Goal: Information Seeking & Learning: Understand process/instructions

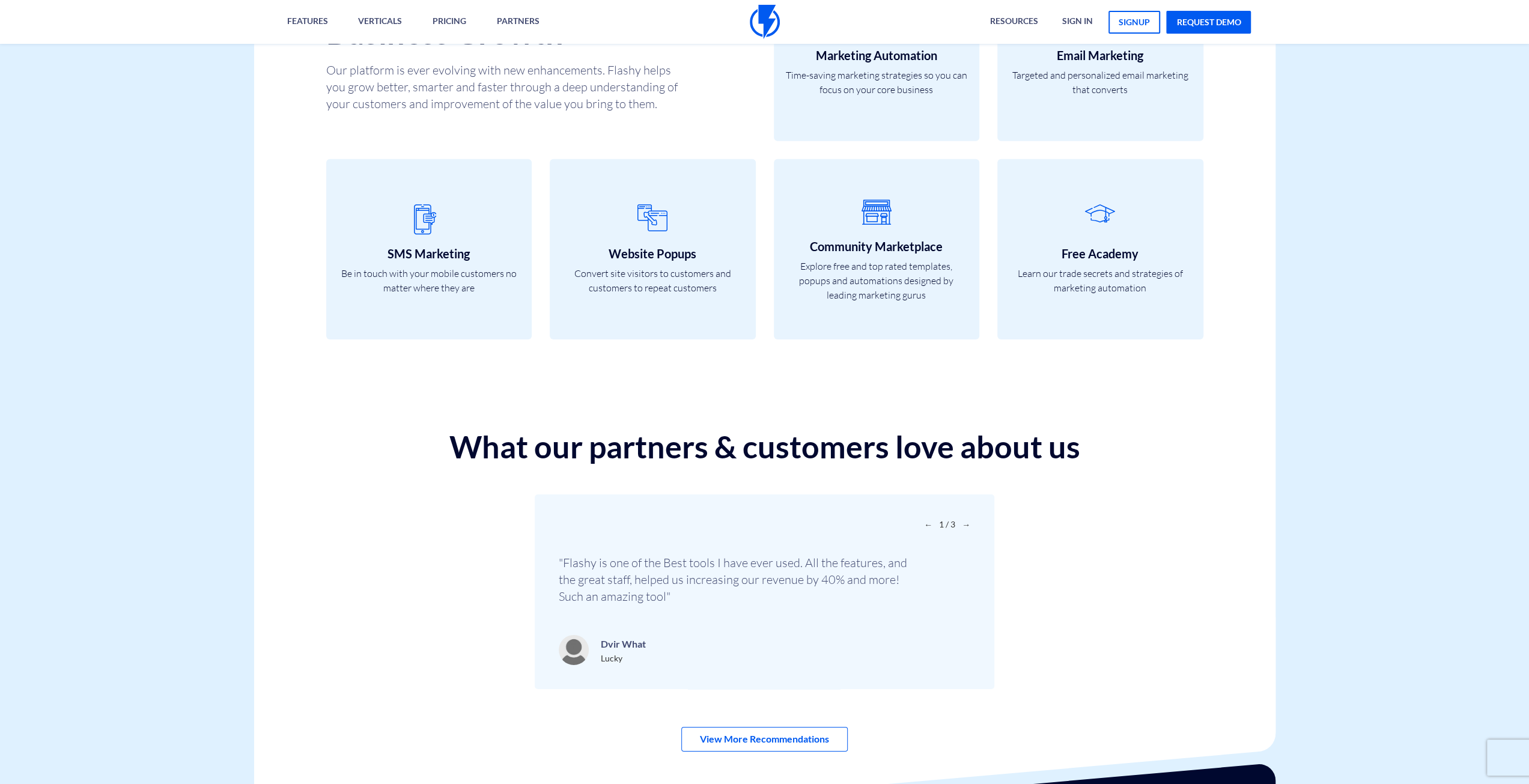
scroll to position [4020, 0]
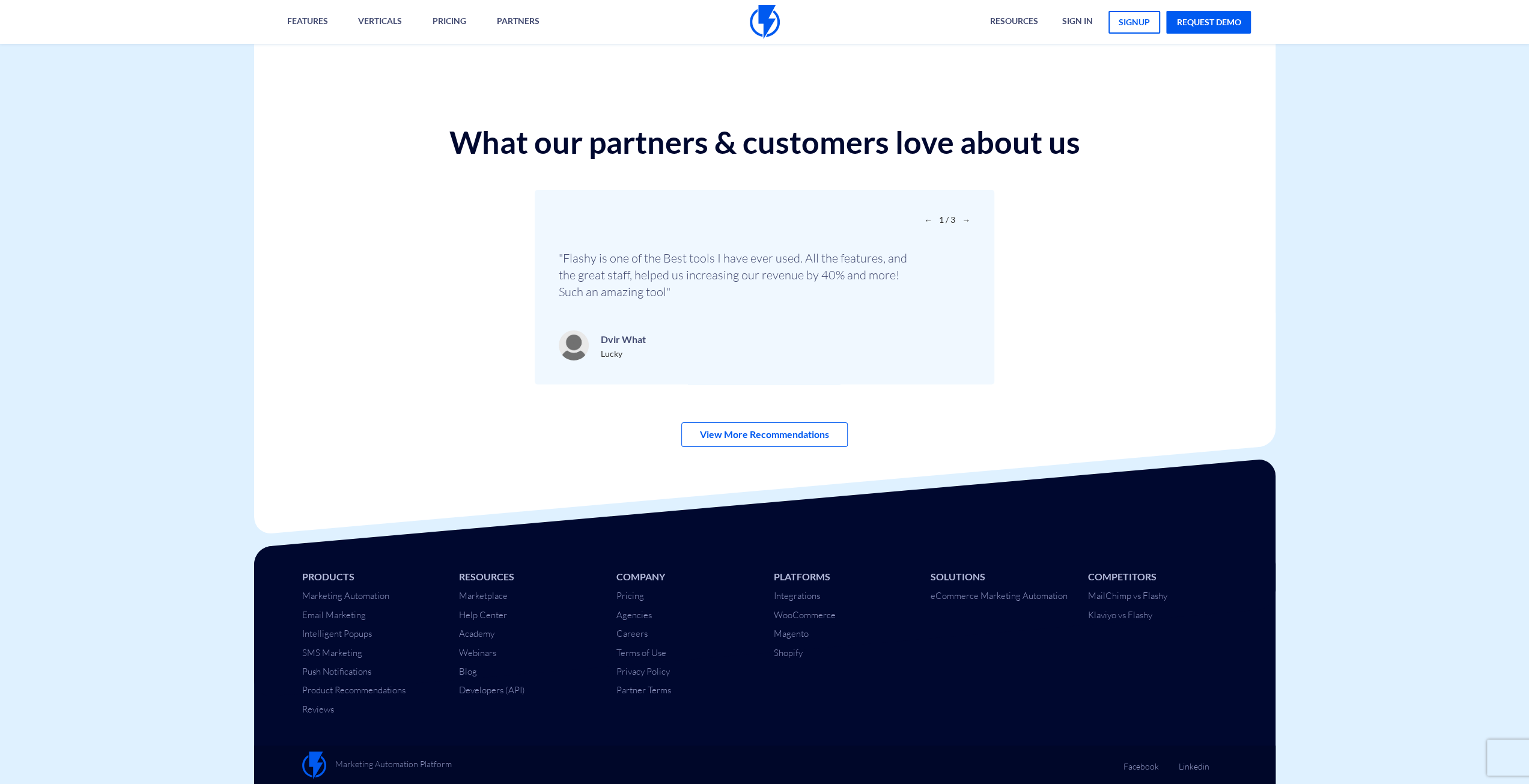
click at [1003, 653] on div "Products Marketing Automation Email Marketing Intelligent Popups SMS Marketing …" at bounding box center [765, 634] width 1040 height 176
click at [658, 651] on link "Terms of Use" at bounding box center [641, 652] width 50 height 11
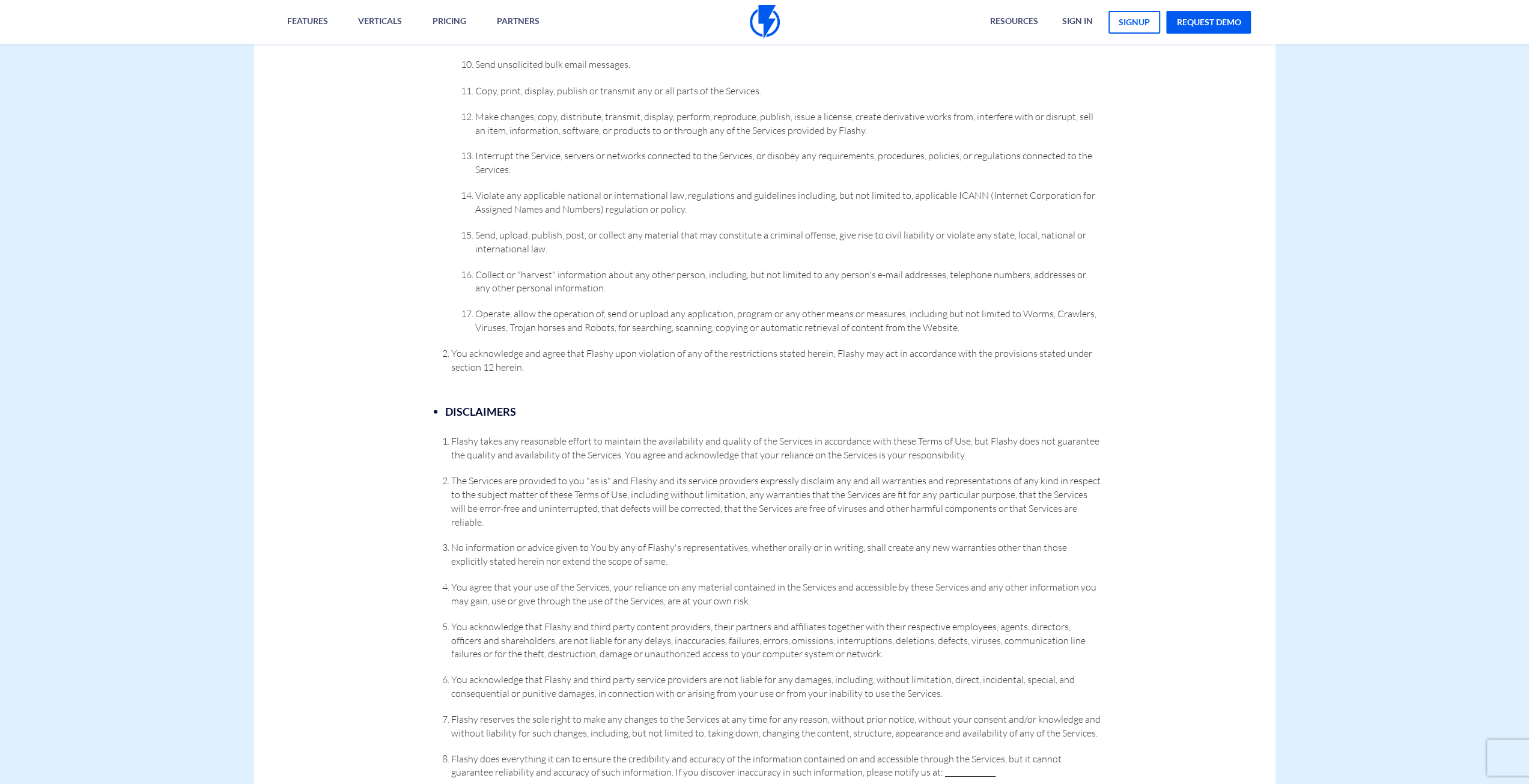
scroll to position [2243, 0]
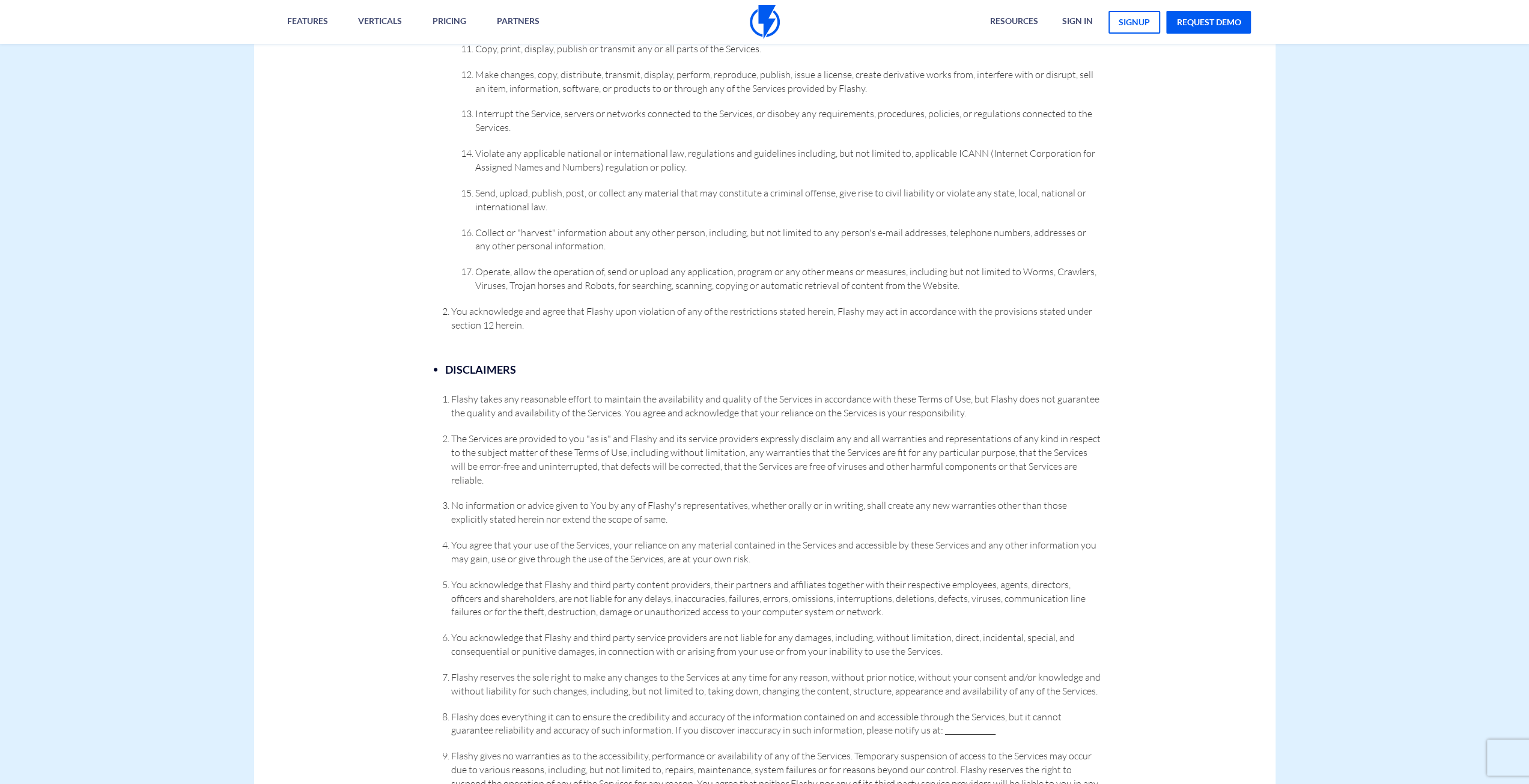
click at [547, 392] on span "Flashy takes any reasonable effort to maintain the availability and quality of …" at bounding box center [775, 405] width 648 height 26
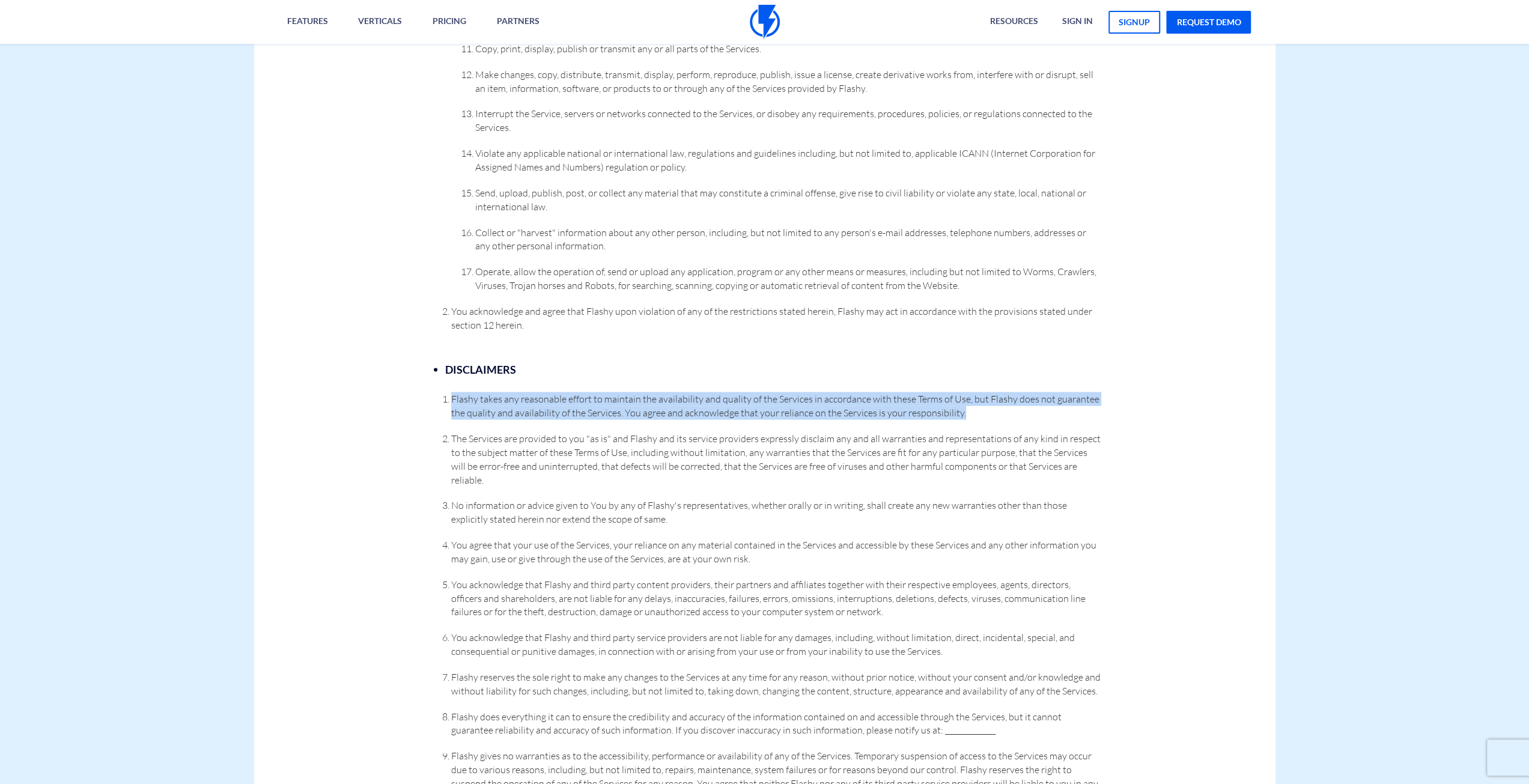
click at [547, 392] on span "Flashy takes any reasonable effort to maintain the availability and quality of …" at bounding box center [775, 405] width 648 height 26
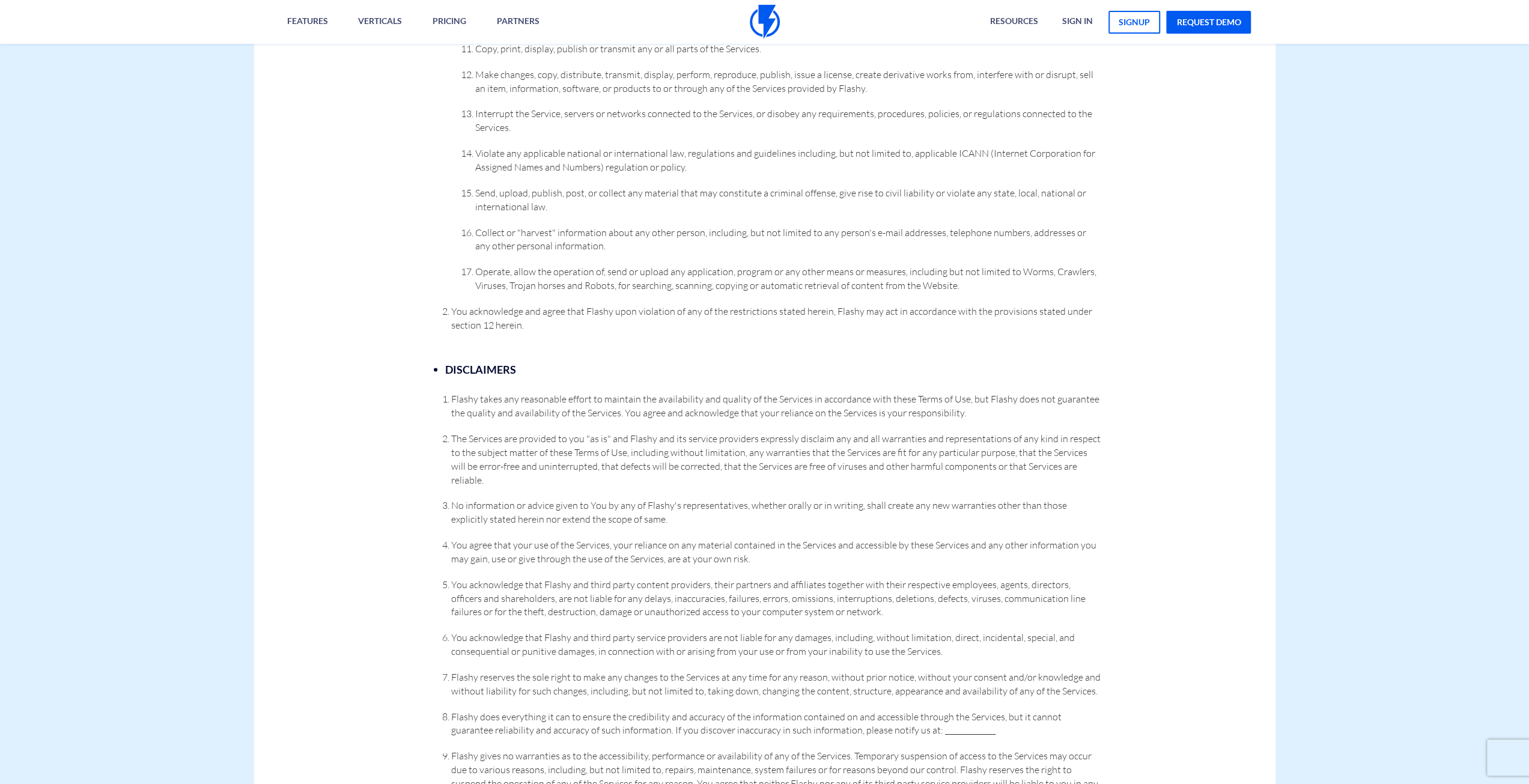
click at [517, 446] on li "The Services are provided to you "as is" and Flashy and its service providers e…" at bounding box center [777, 459] width 651 height 55
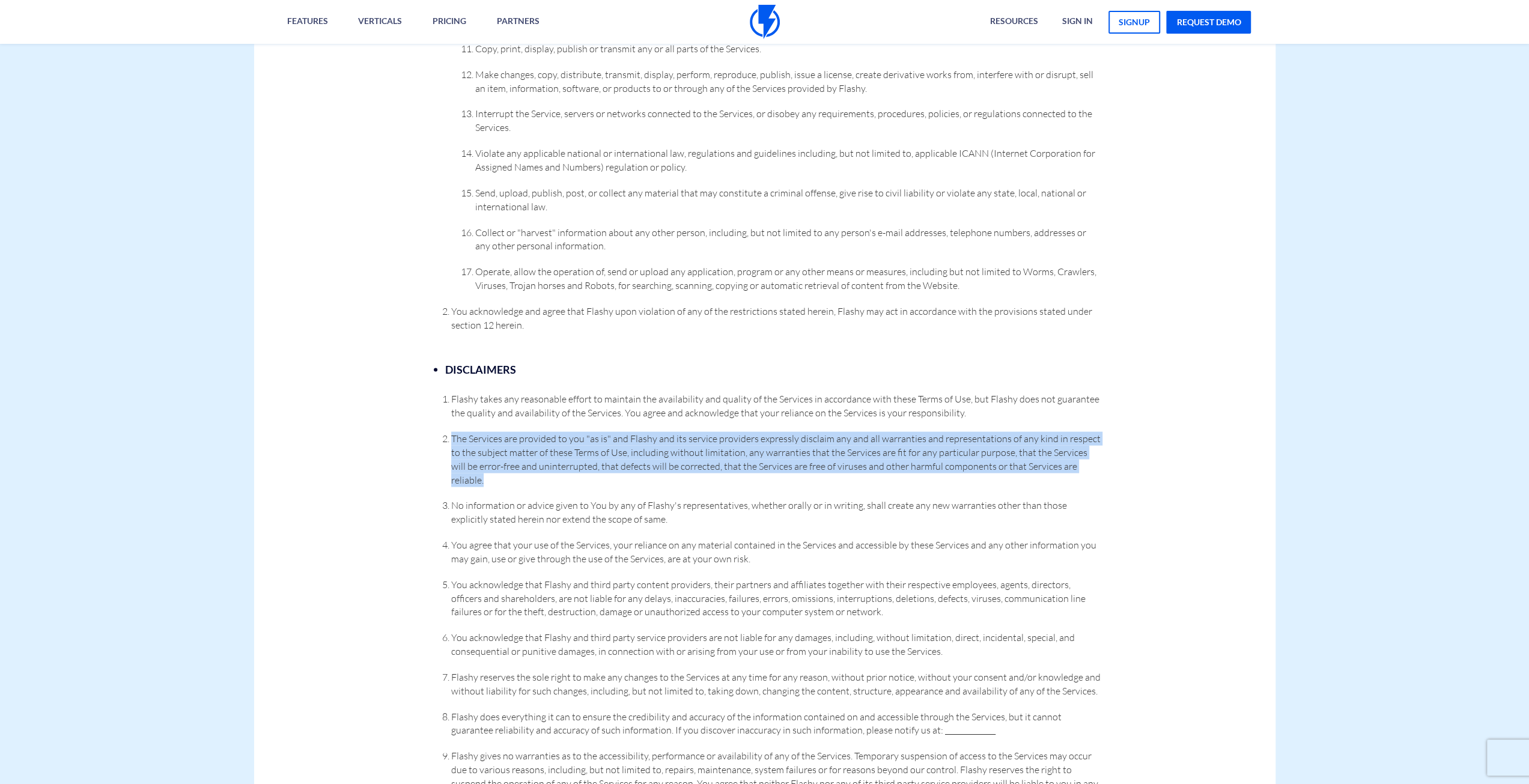
click at [517, 446] on li "The Services are provided to you "as is" and Flashy and its service providers e…" at bounding box center [777, 459] width 651 height 55
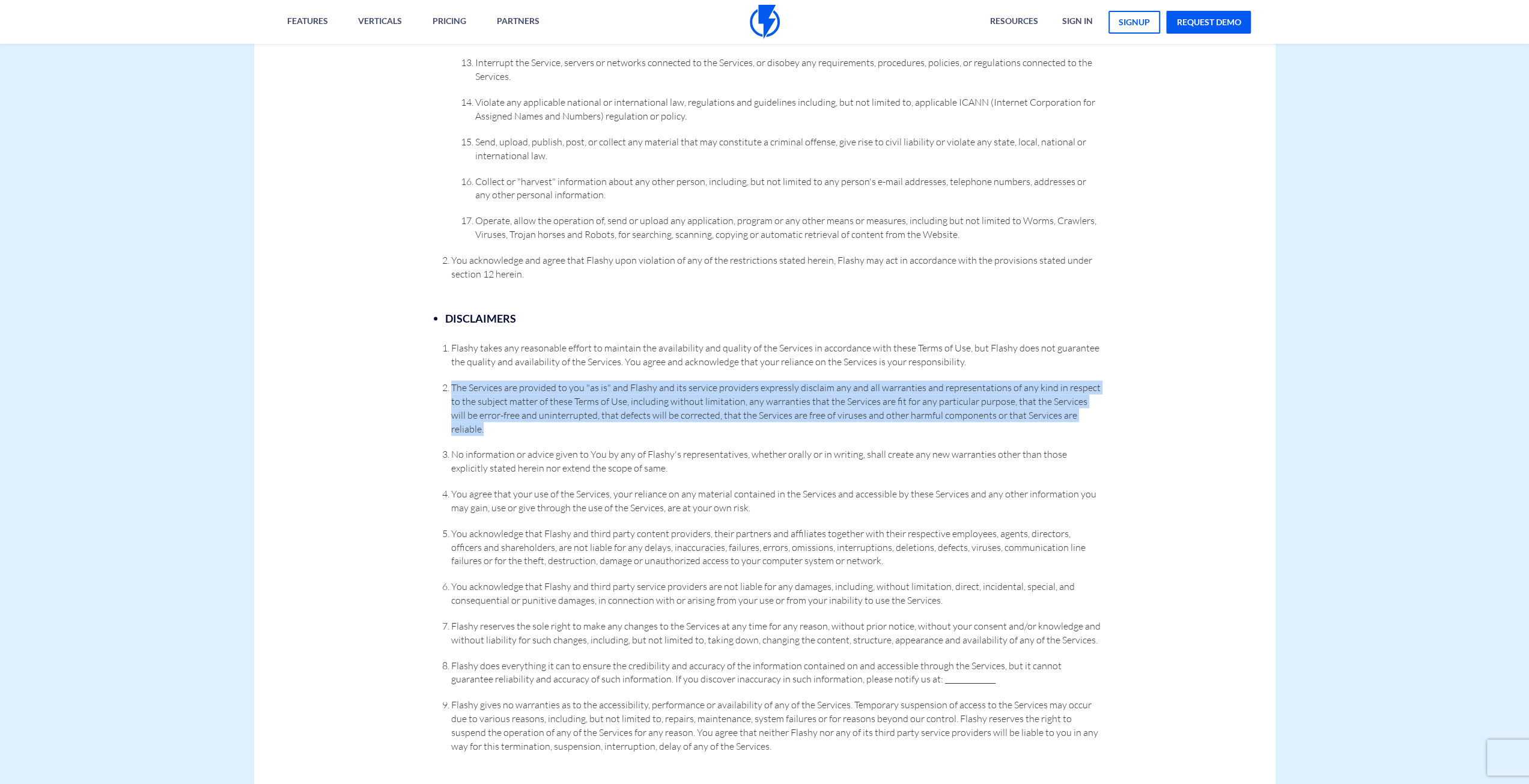
scroll to position [2313, 0]
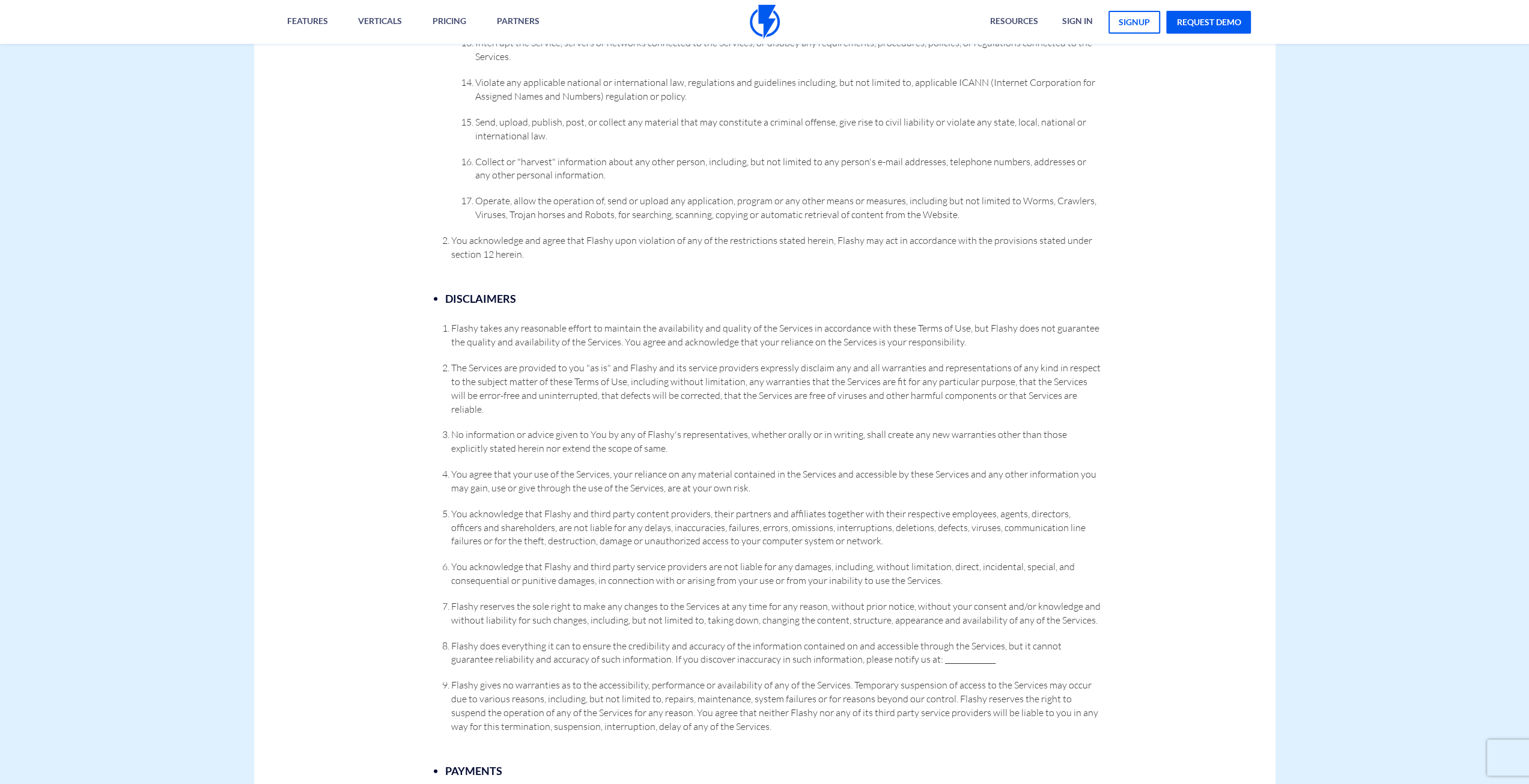
click at [622, 390] on ol "Flashy takes any reasonable effort to maintain the availability and quality of …" at bounding box center [764, 527] width 675 height 412
click at [630, 368] on span "The Services are provided to you "as is" and Flashy and its service providers e…" at bounding box center [776, 388] width 650 height 53
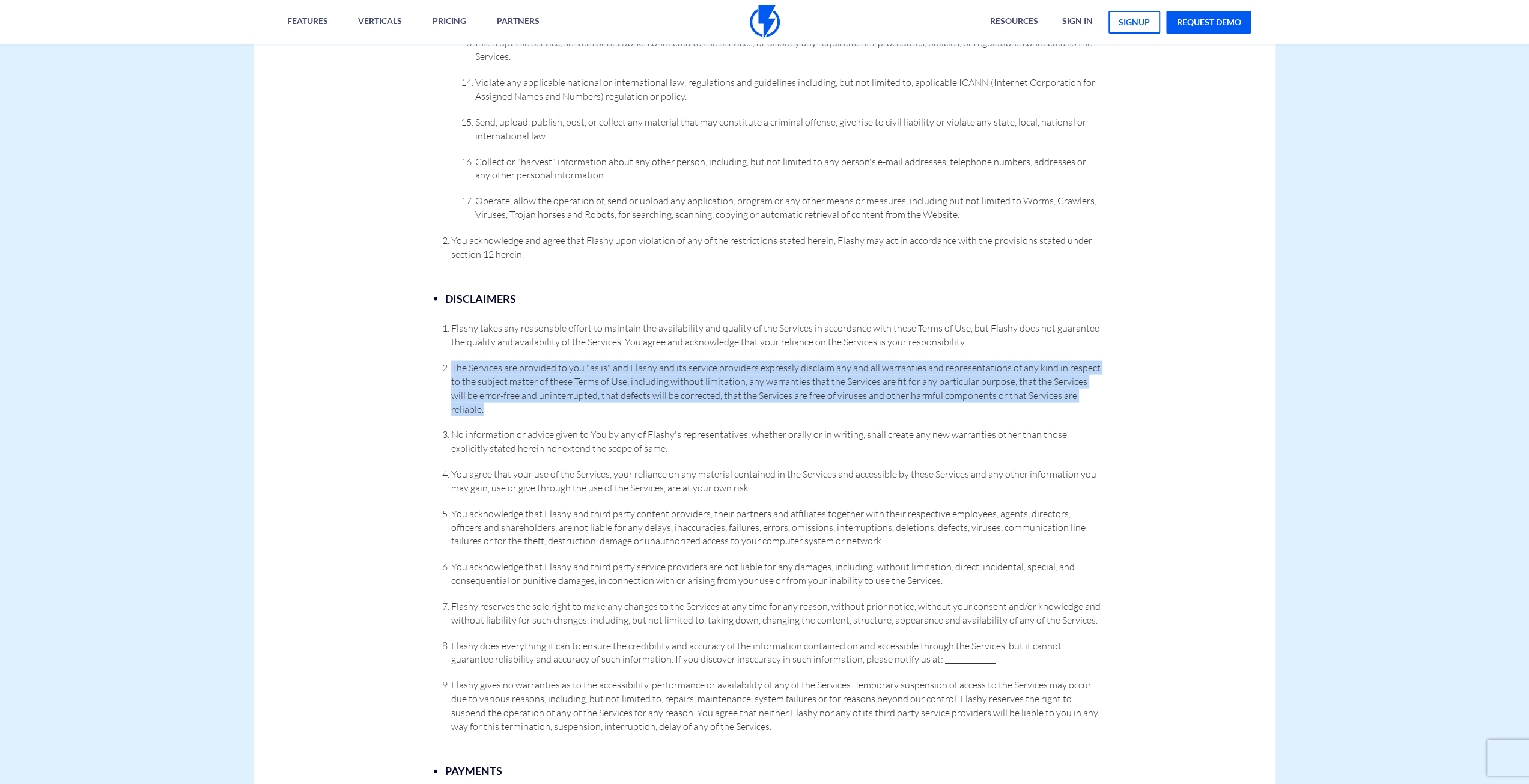
click at [630, 368] on span "The Services are provided to you "as is" and Flashy and its service providers e…" at bounding box center [776, 388] width 650 height 53
click at [648, 387] on span "The Services are provided to you "as is" and Flashy and its service providers e…" at bounding box center [776, 388] width 650 height 53
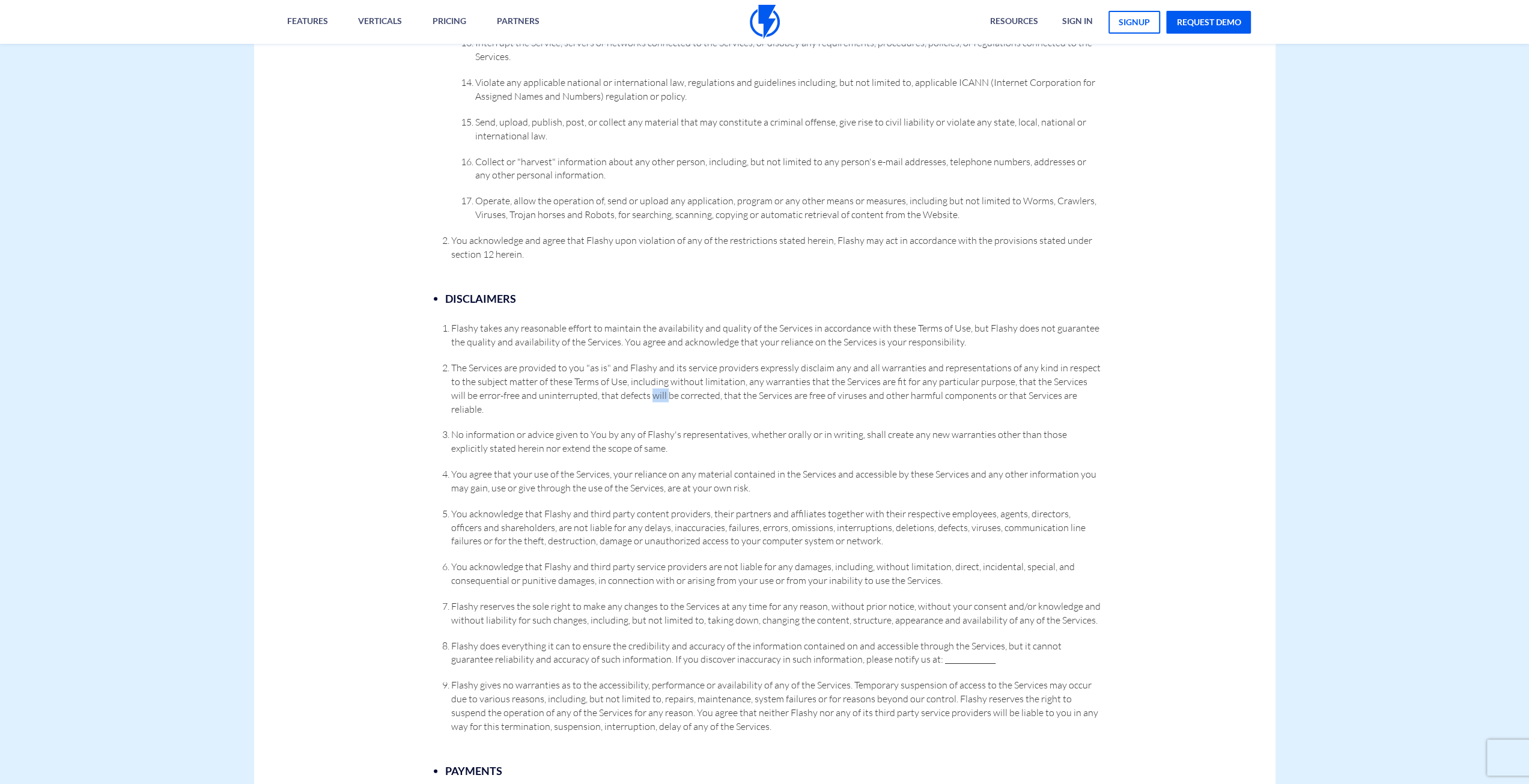
click at [648, 387] on span "The Services are provided to you "as is" and Flashy and its service providers e…" at bounding box center [776, 388] width 650 height 53
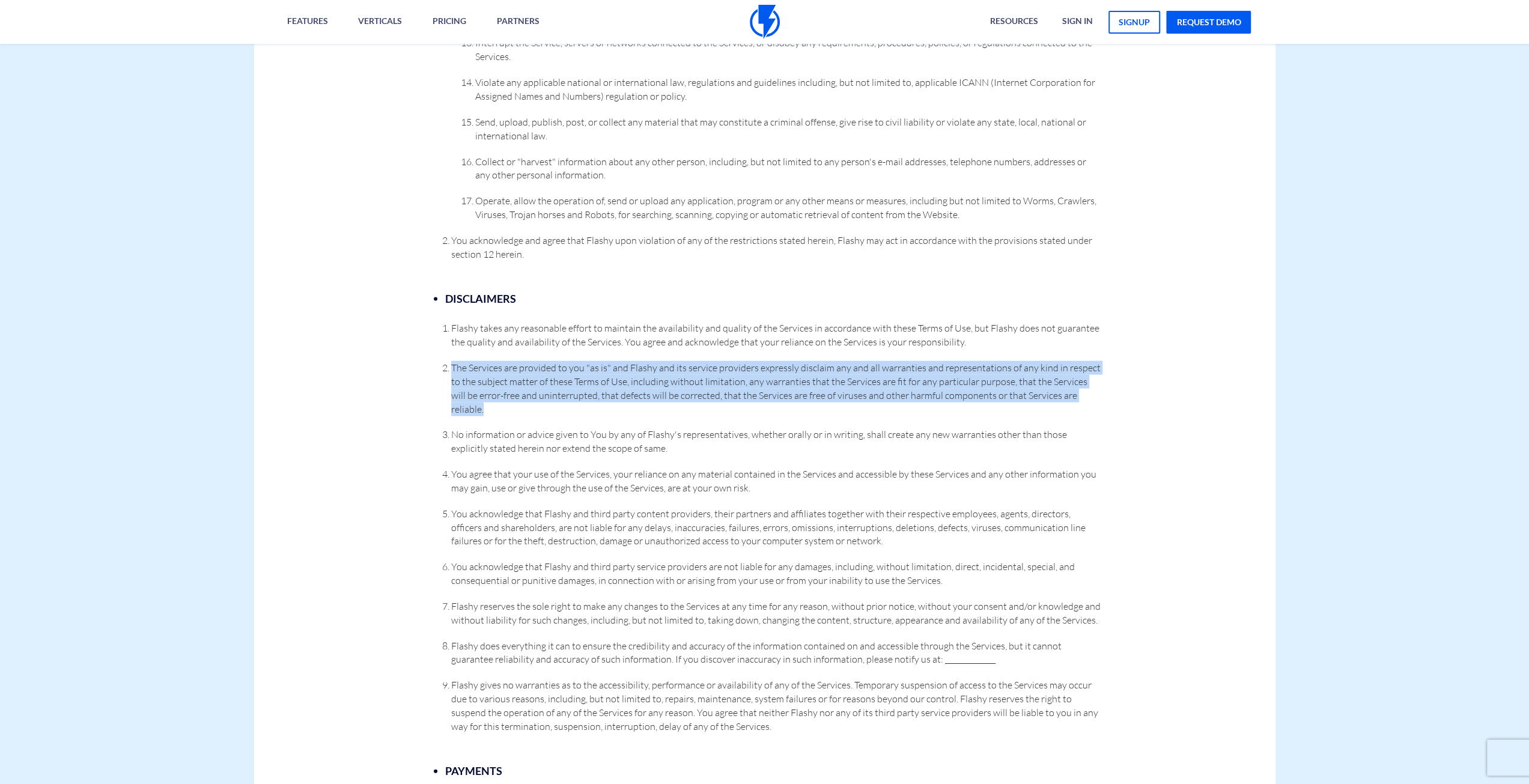
click at [648, 387] on span "The Services are provided to you "as is" and Flashy and its service providers e…" at bounding box center [776, 388] width 650 height 53
click at [516, 384] on span "The Services are provided to you "as is" and Flashy and its service providers e…" at bounding box center [776, 388] width 650 height 53
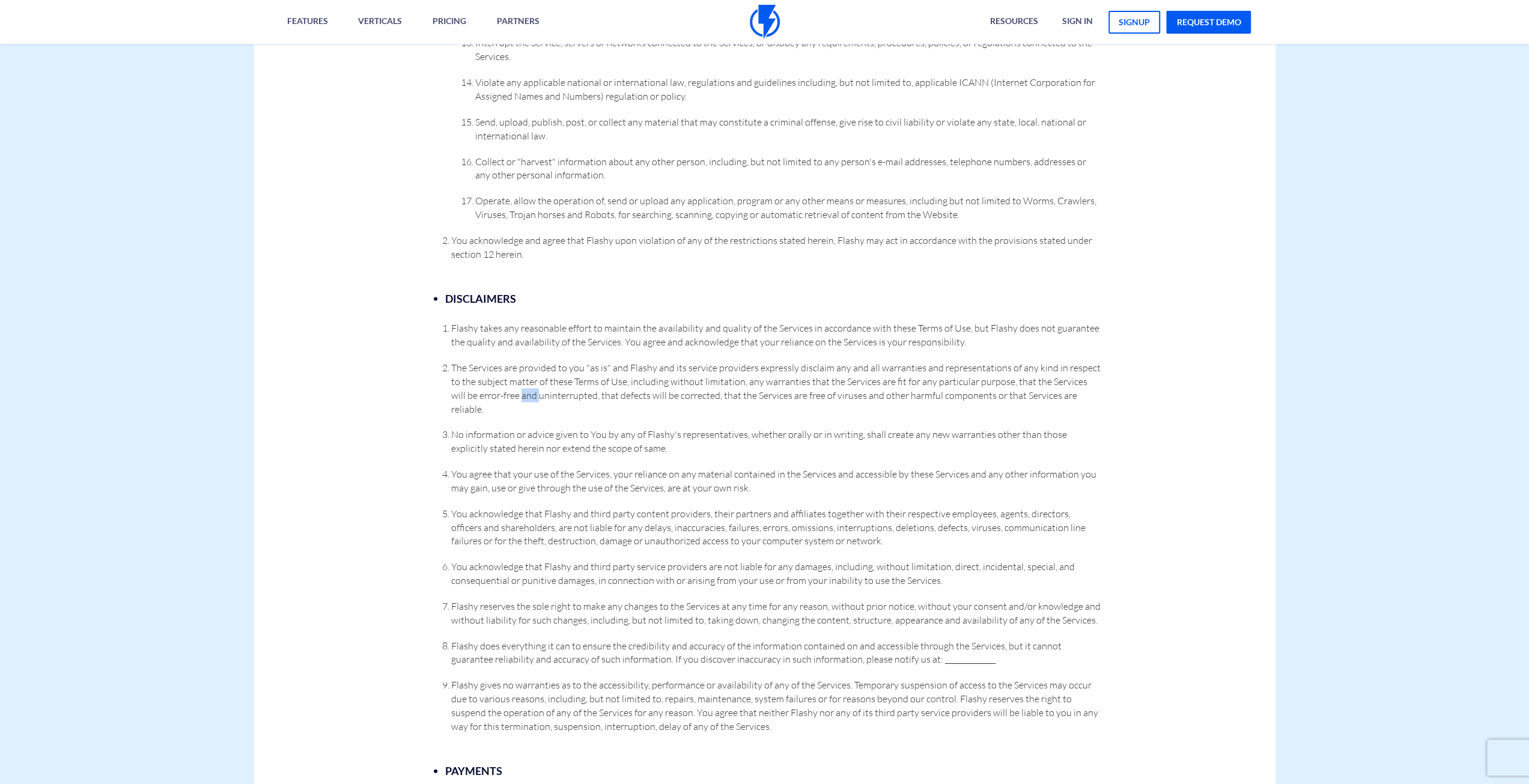
click at [516, 384] on span "The Services are provided to you "as is" and Flashy and its service providers e…" at bounding box center [776, 388] width 650 height 53
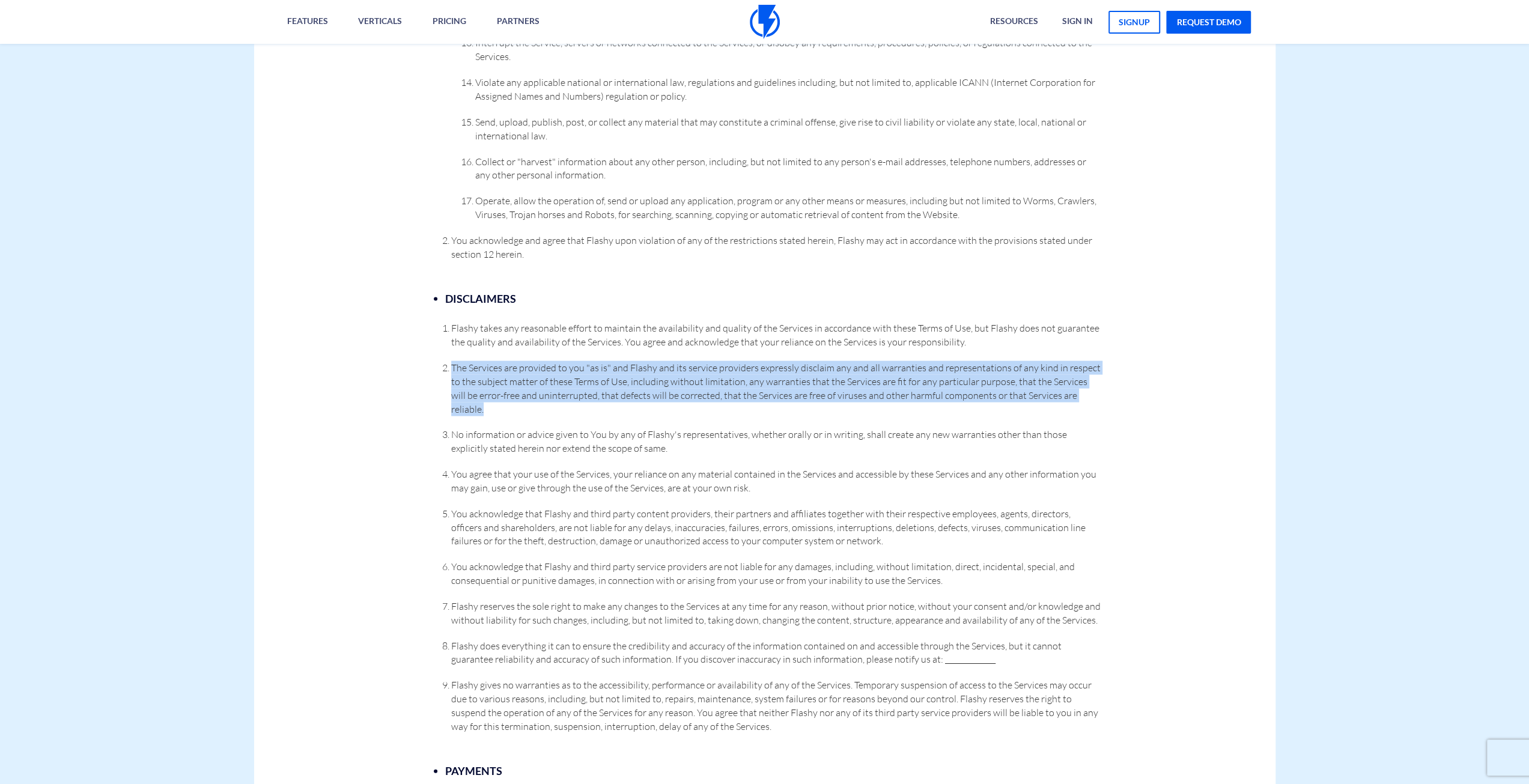
click at [516, 384] on span "The Services are provided to you "as is" and Flashy and its service providers e…" at bounding box center [776, 388] width 650 height 53
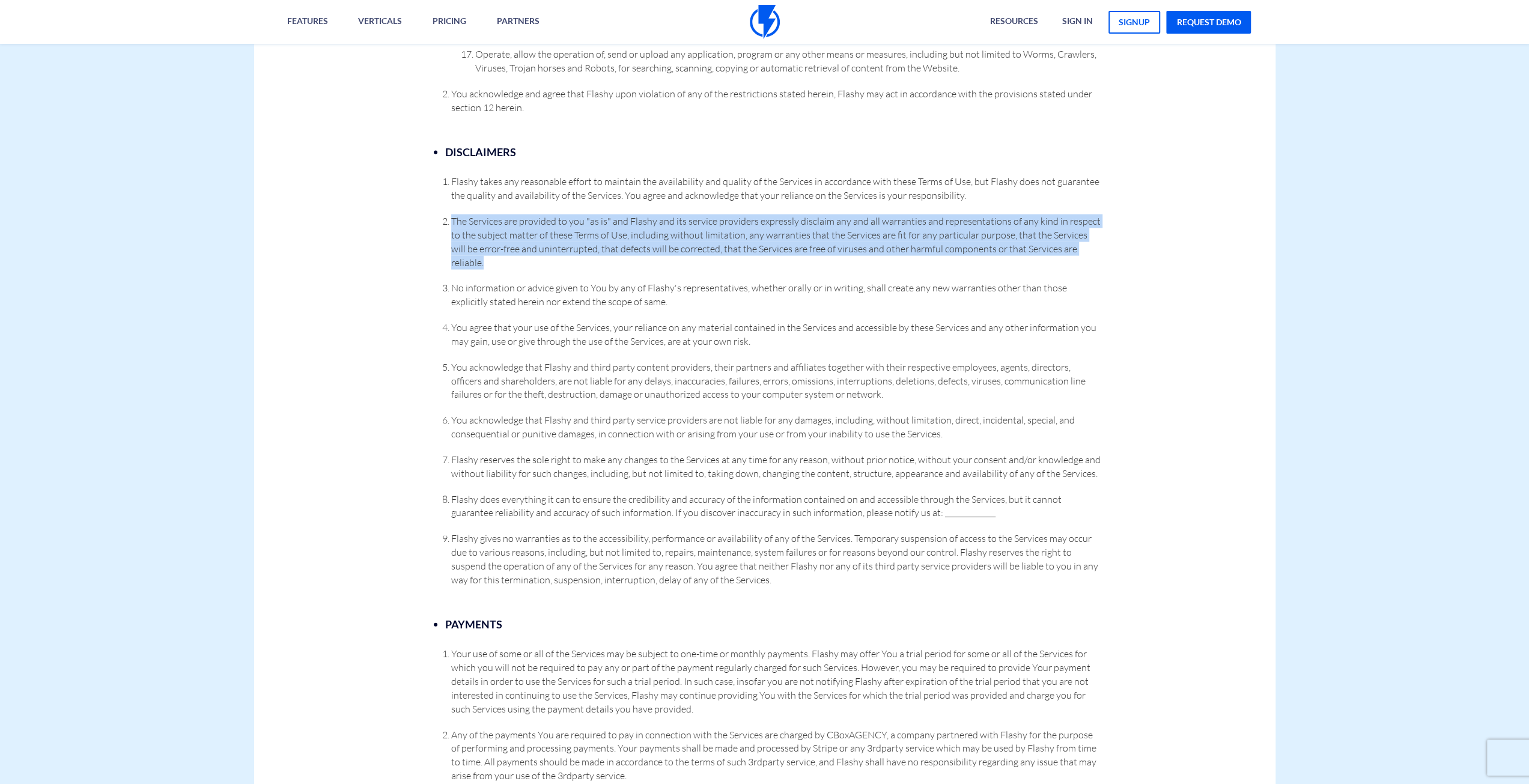
scroll to position [2453, 0]
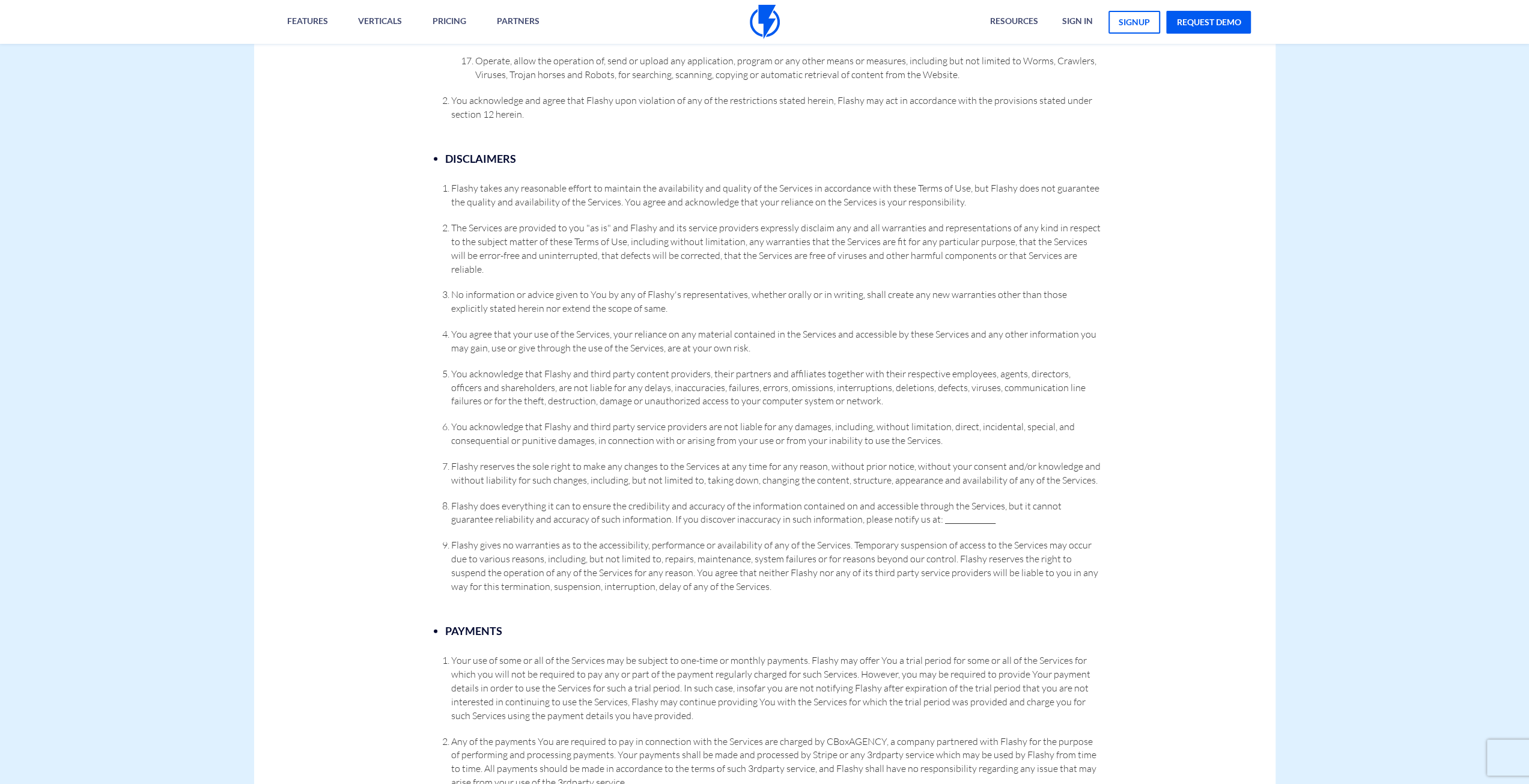
click at [502, 182] on span "Flashy takes any reasonable effort to maintain the availability and quality of …" at bounding box center [775, 194] width 648 height 26
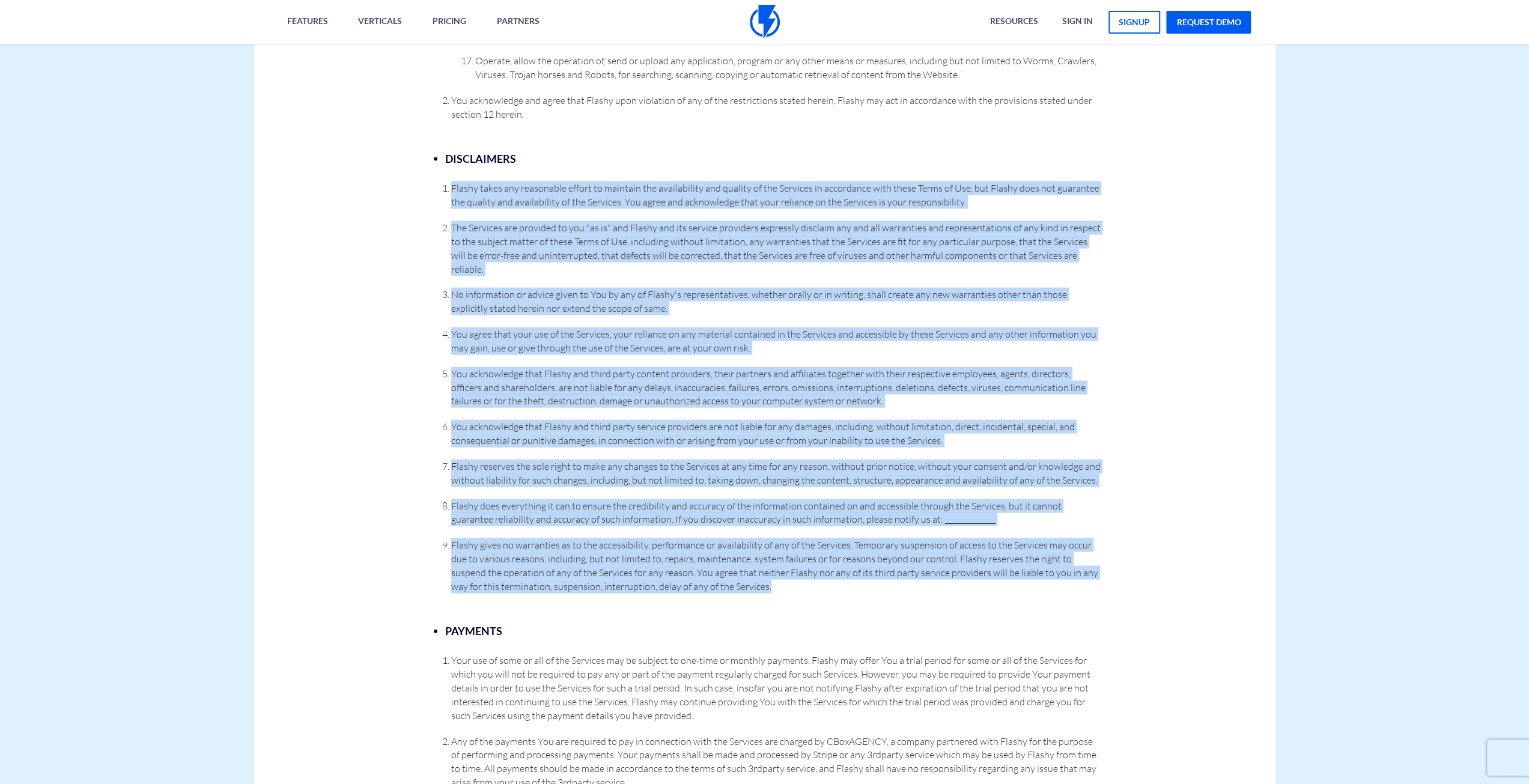
drag, startPoint x: 502, startPoint y: 178, endPoint x: 648, endPoint y: 548, distance: 397.8
click at [648, 548] on ol "Flashy takes any reasonable effort to maintain the availability and quality of …" at bounding box center [764, 387] width 675 height 412
copy div "Flashy takes any reasonable effort to maintain the availability and quality of …"
